Goal: Transaction & Acquisition: Purchase product/service

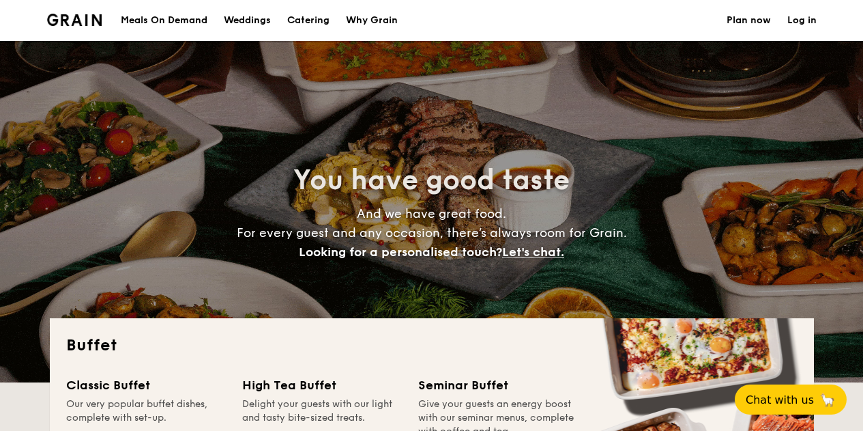
select select
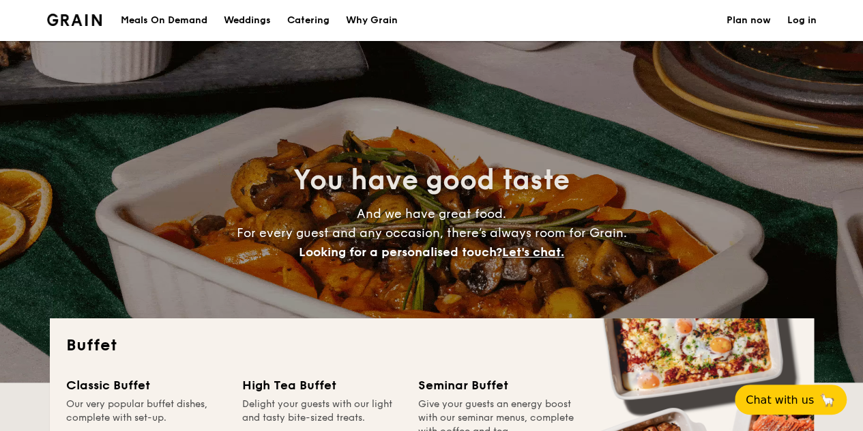
click at [308, 19] on h1 "Catering" at bounding box center [308, 20] width 42 height 41
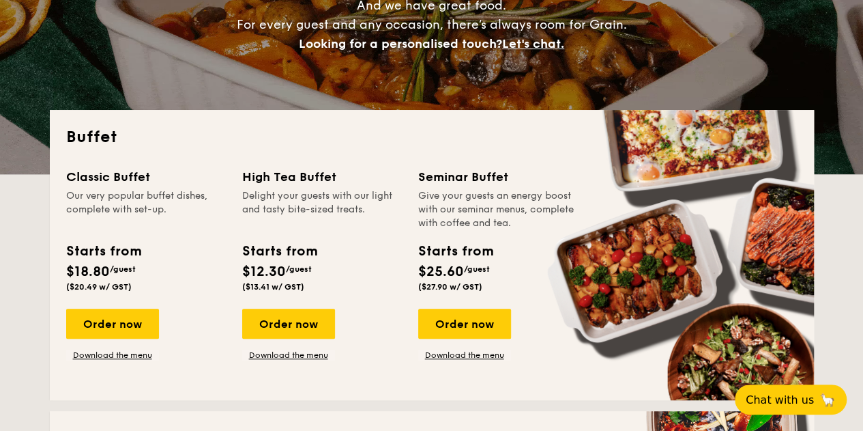
scroll to position [209, 0]
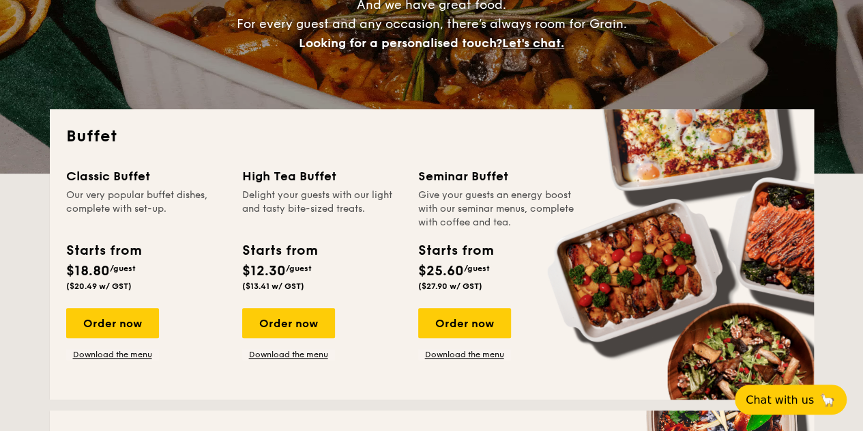
click at [124, 327] on div "Order now" at bounding box center [112, 323] width 93 height 30
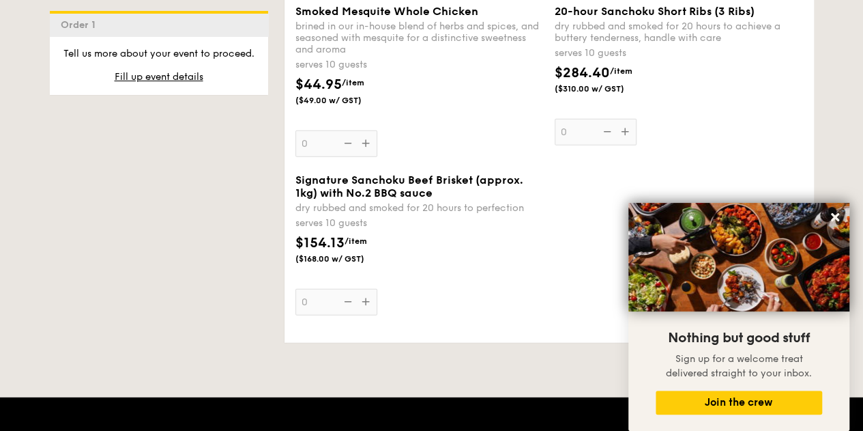
scroll to position [1662, 0]
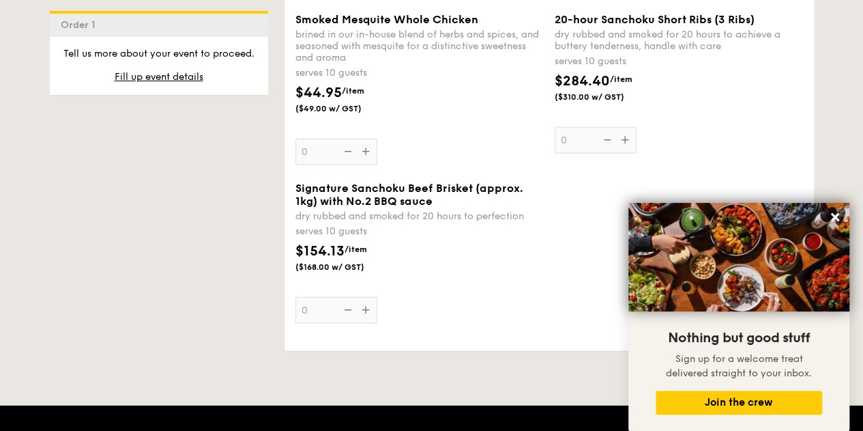
click at [831, 216] on icon at bounding box center [835, 217] width 12 height 12
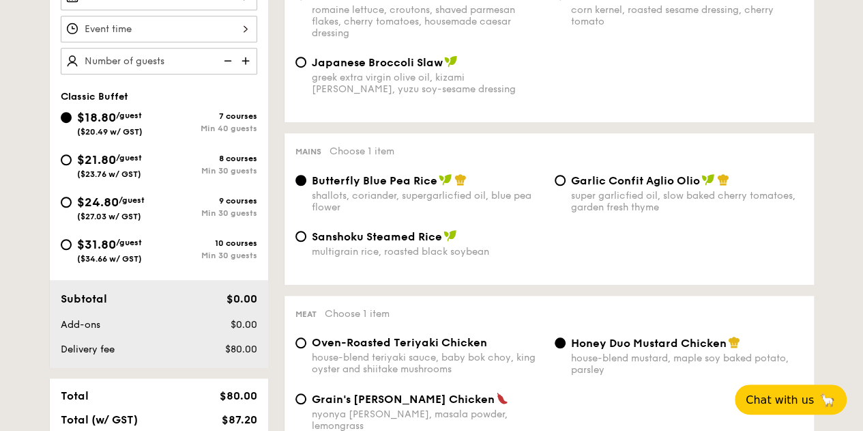
scroll to position [450, 0]
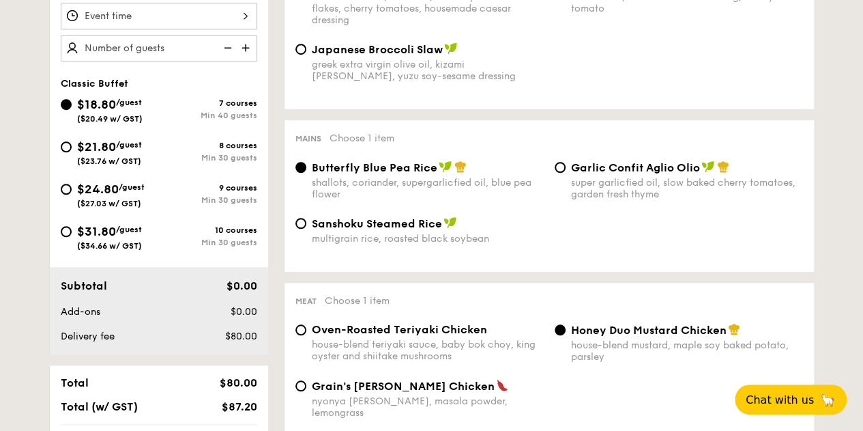
click at [248, 39] on img at bounding box center [247, 48] width 20 height 26
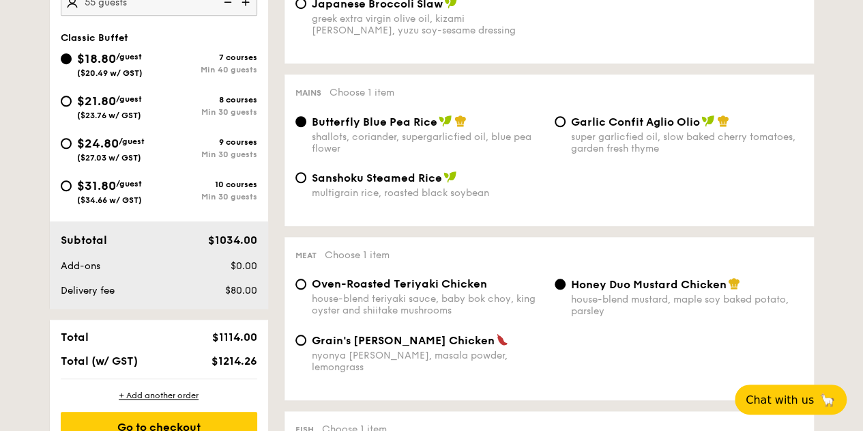
scroll to position [478, 0]
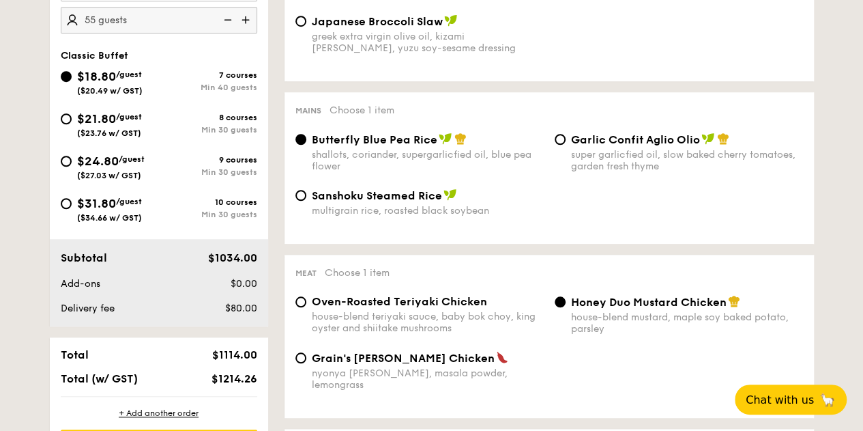
click at [252, 18] on img at bounding box center [247, 20] width 20 height 26
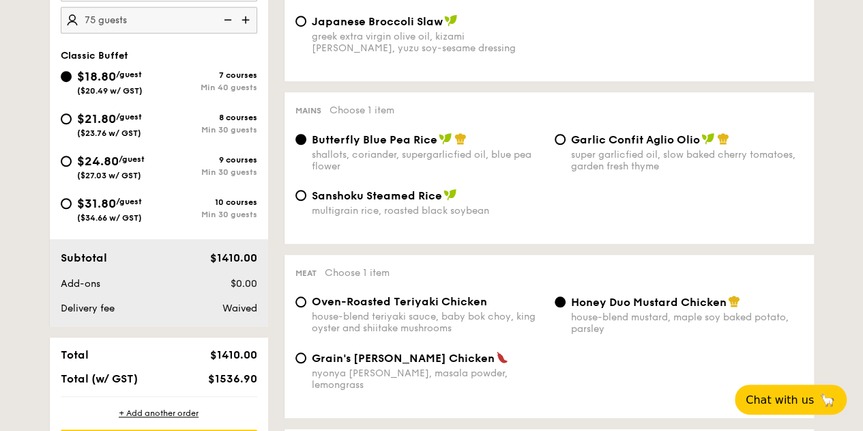
type input "80 guests"
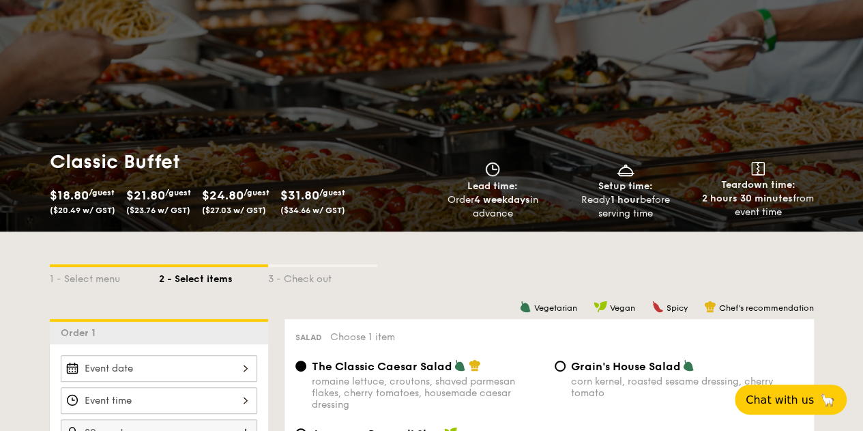
scroll to position [64, 0]
